Goal: Information Seeking & Learning: Understand process/instructions

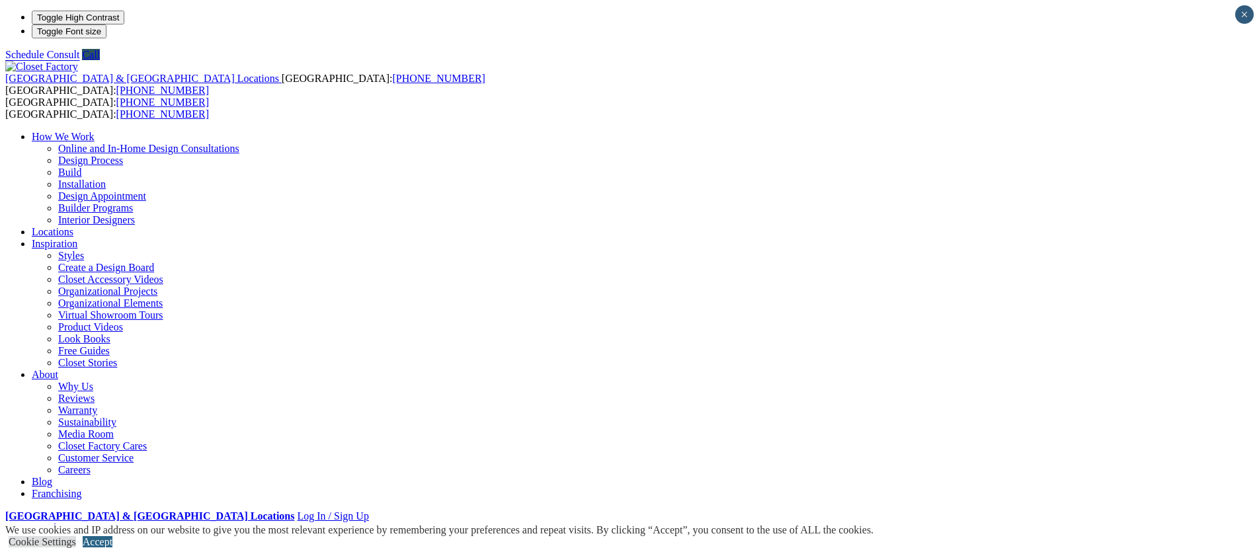
click at [112, 536] on link "Accept" at bounding box center [98, 541] width 30 height 11
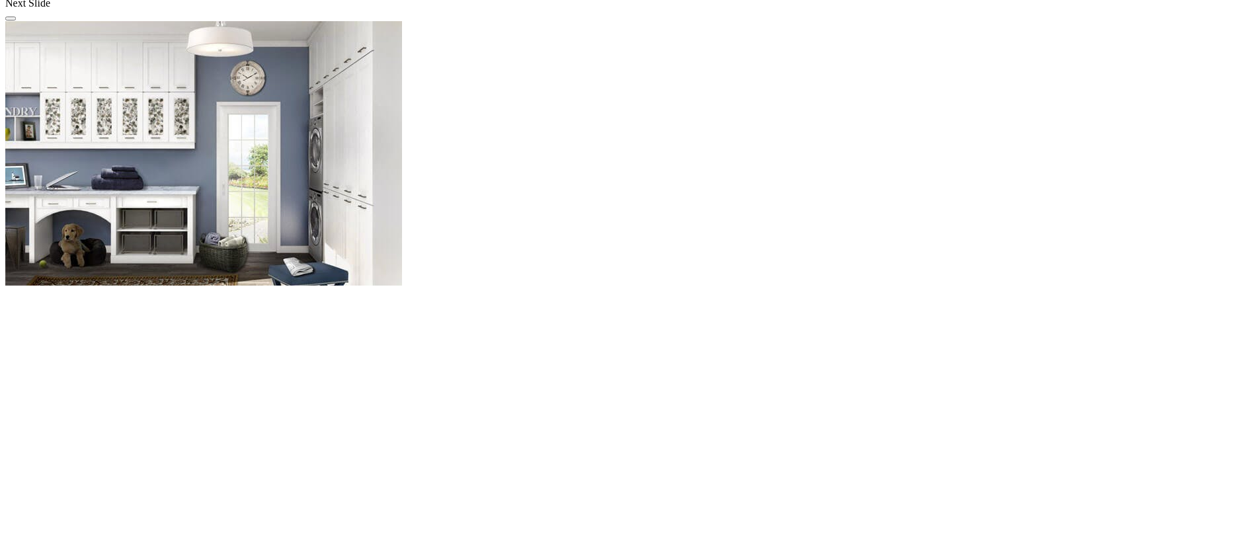
scroll to position [1234, 0]
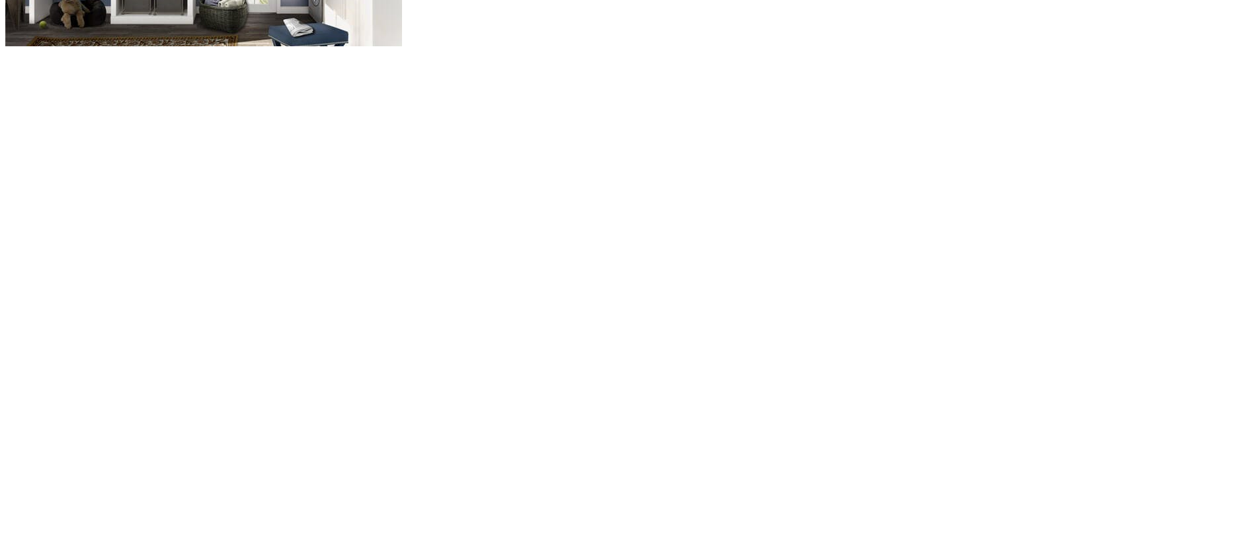
scroll to position [1464, 0]
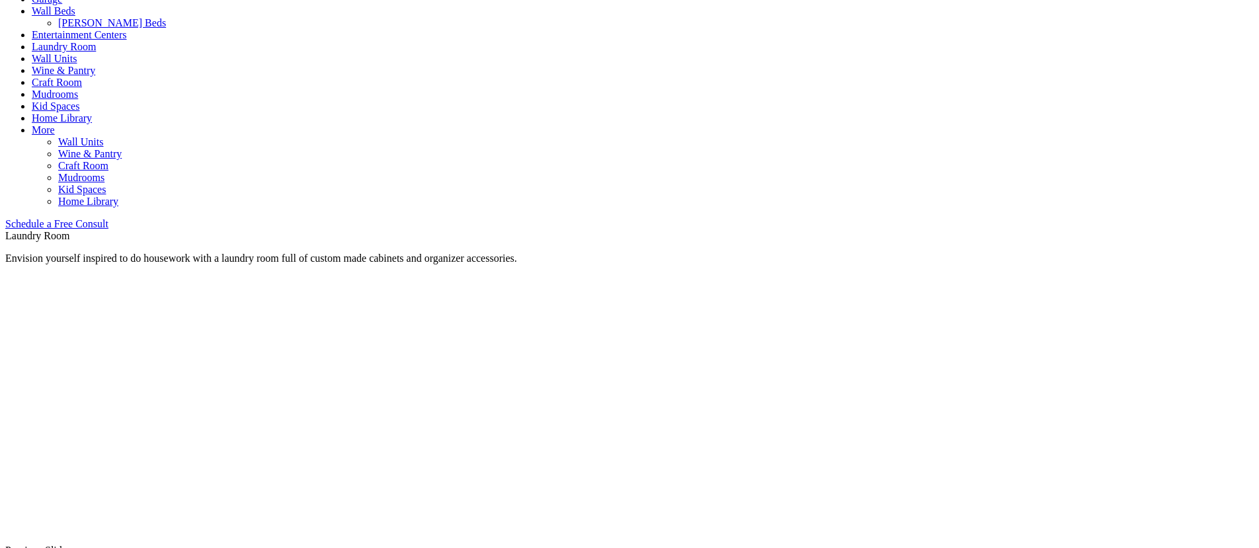
scroll to position [0, 0]
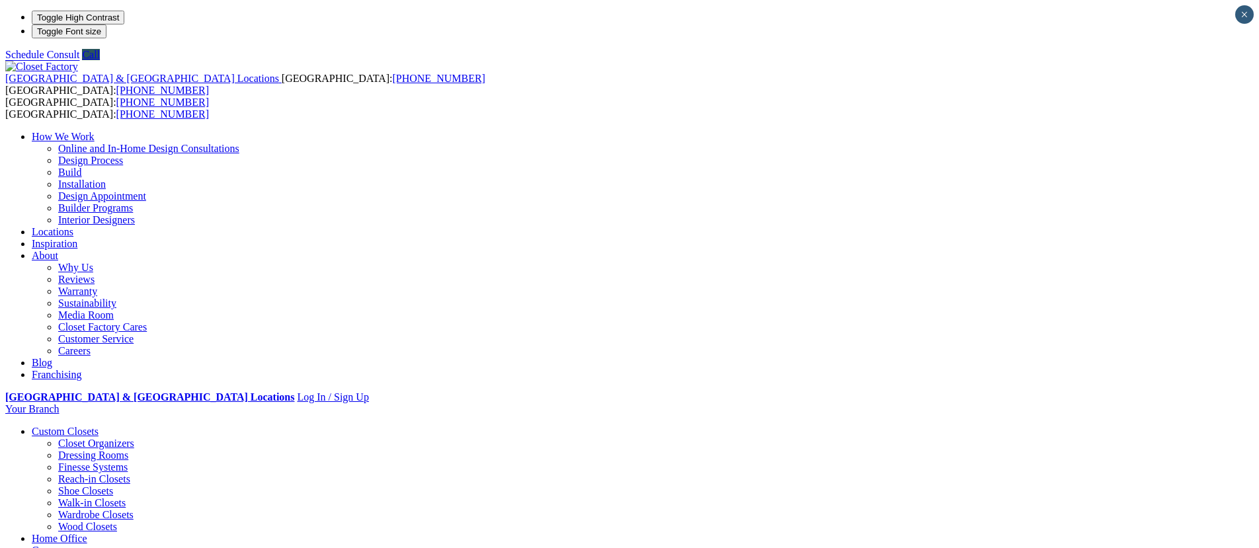
click at [123, 155] on link "Design Process" at bounding box center [90, 160] width 65 height 11
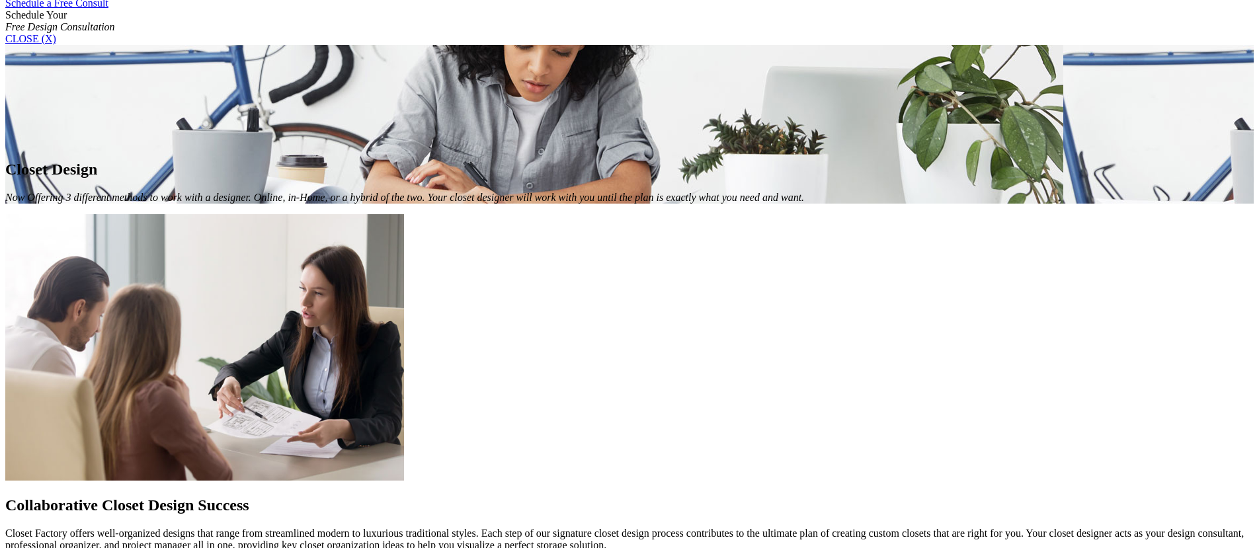
scroll to position [893, 0]
